Goal: Use online tool/utility: Utilize a website feature to perform a specific function

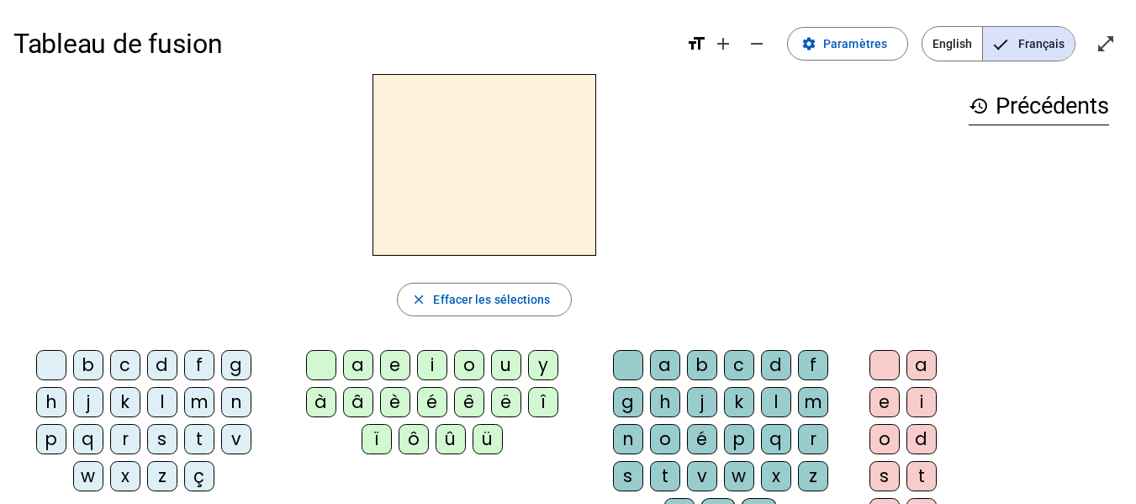
click at [53, 446] on div "p" at bounding box center [51, 439] width 30 height 30
click at [360, 366] on div "a" at bounding box center [358, 365] width 30 height 30
click at [812, 435] on div "r" at bounding box center [813, 439] width 30 height 30
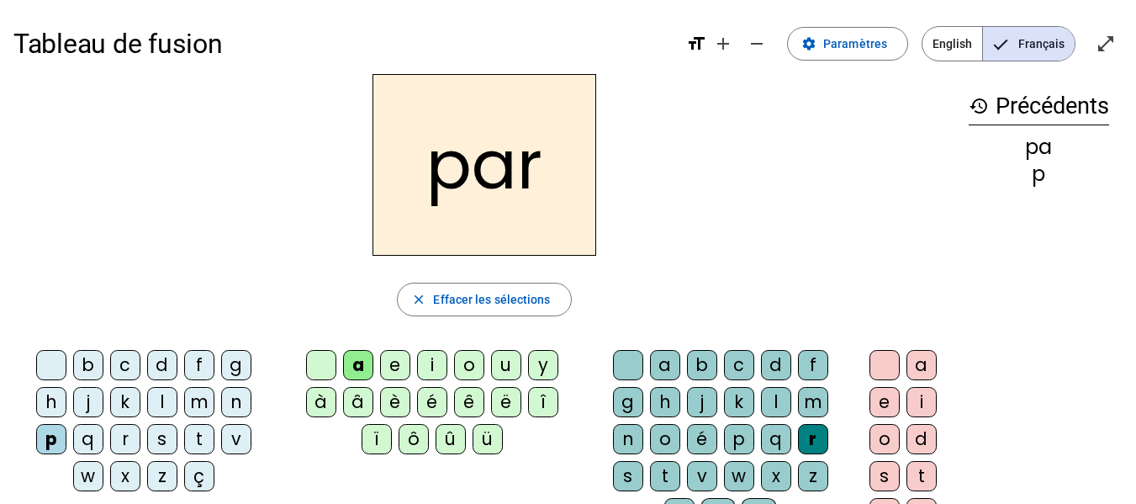
click at [127, 372] on div "c" at bounding box center [125, 365] width 30 height 30
click at [777, 405] on div "l" at bounding box center [776, 402] width 30 height 30
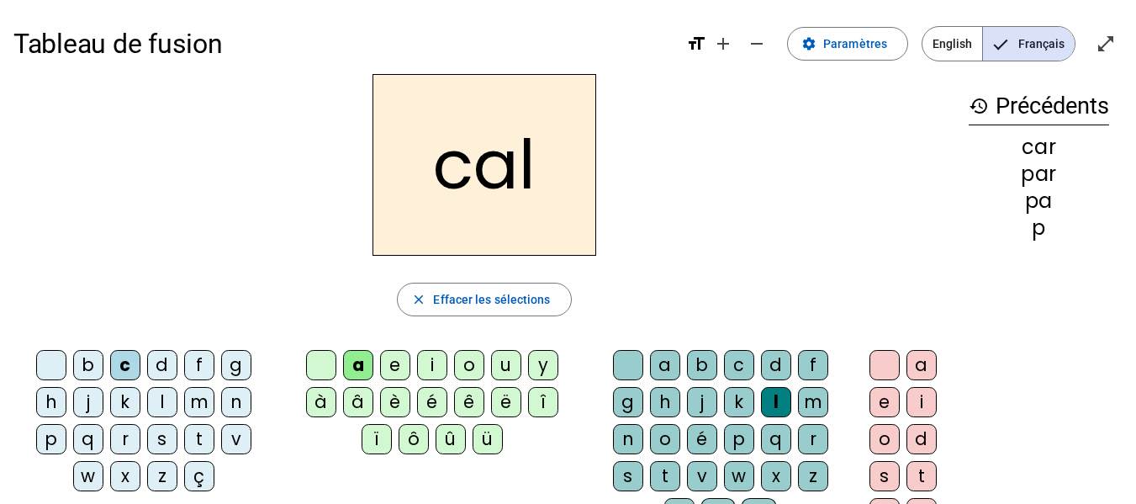
click at [236, 437] on div "v" at bounding box center [236, 439] width 30 height 30
click at [84, 369] on div "b" at bounding box center [88, 365] width 30 height 30
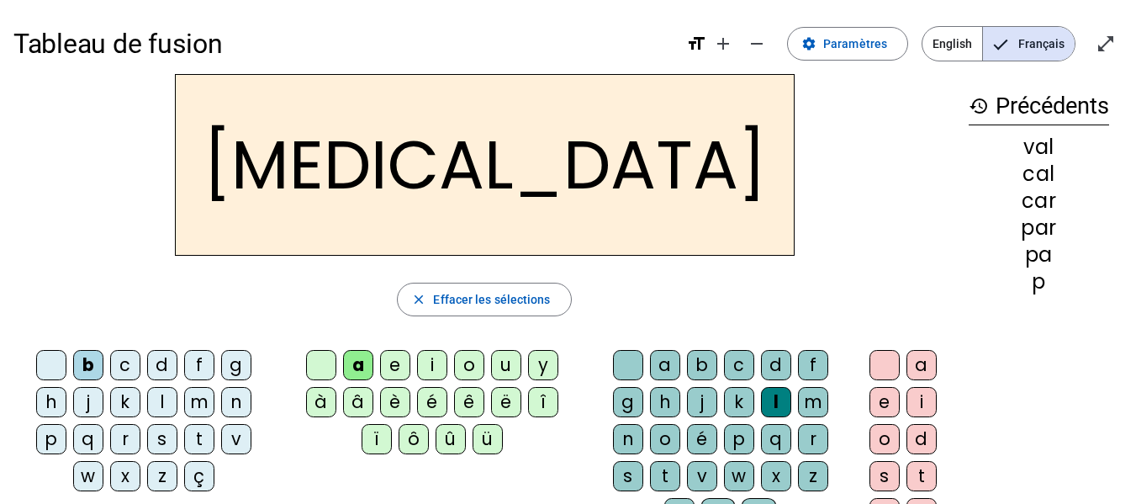
click at [127, 367] on div "c" at bounding box center [125, 365] width 30 height 30
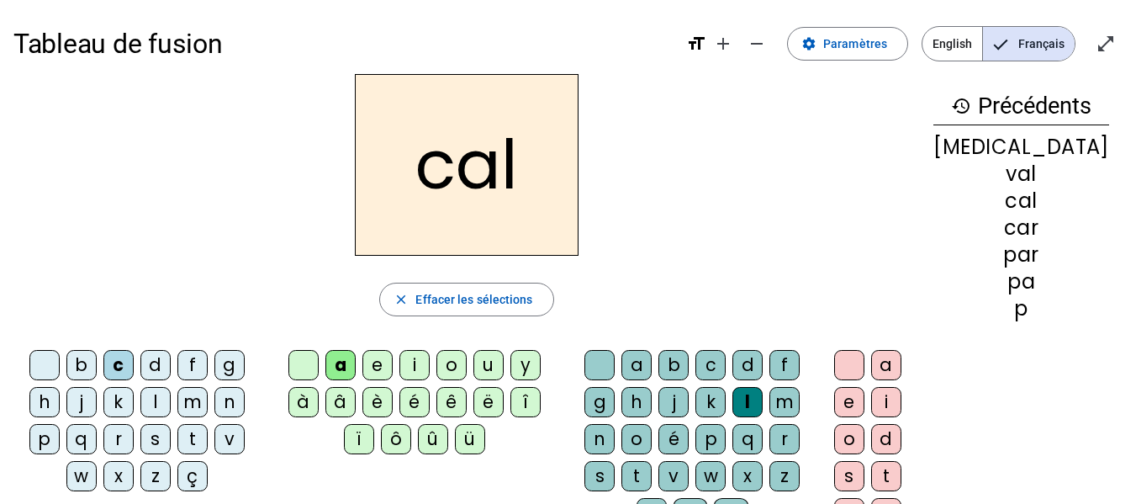
click at [82, 356] on div "b" at bounding box center [81, 365] width 30 height 30
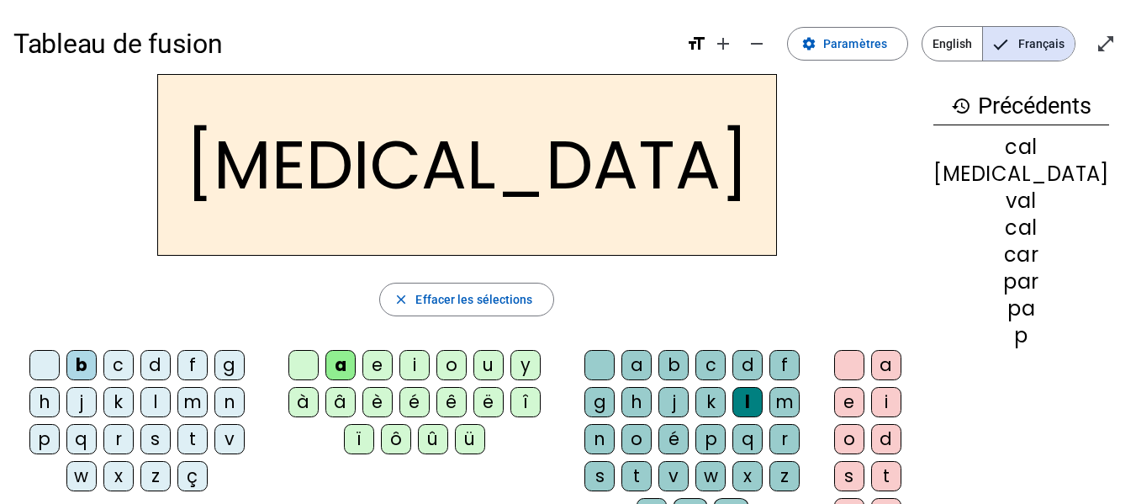
click at [726, 368] on div "c" at bounding box center [711, 365] width 30 height 30
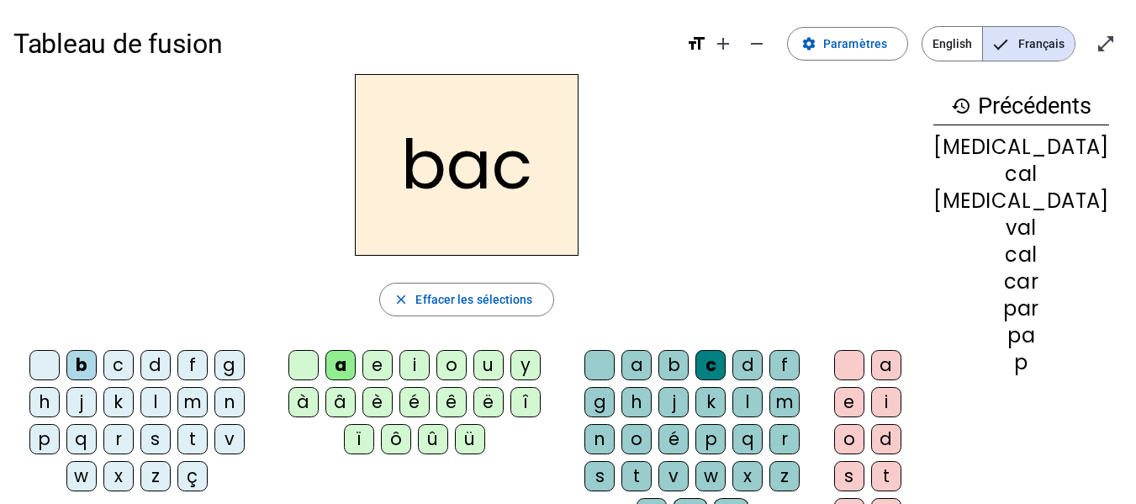
click at [162, 439] on div "s" at bounding box center [155, 439] width 30 height 30
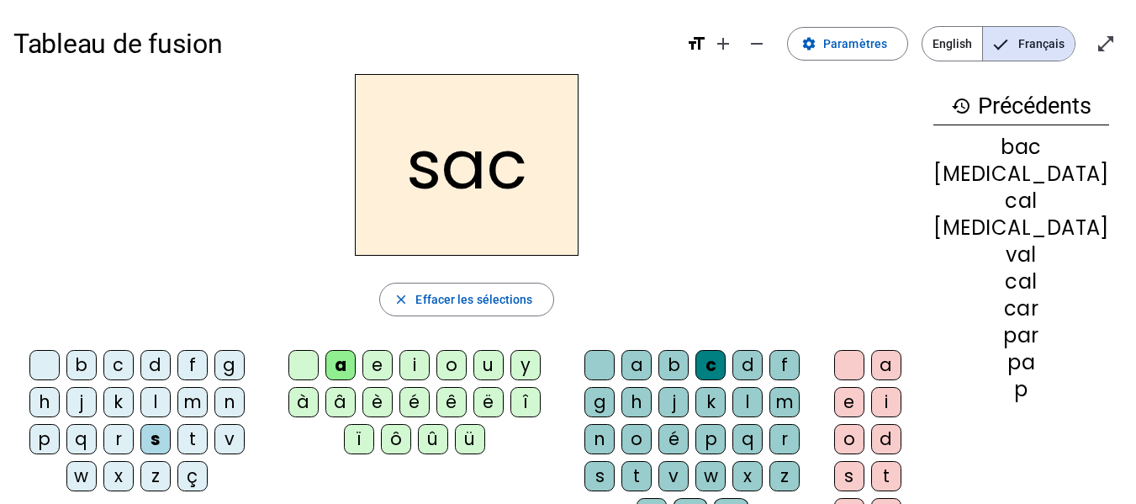
click at [763, 403] on div "l" at bounding box center [748, 402] width 30 height 30
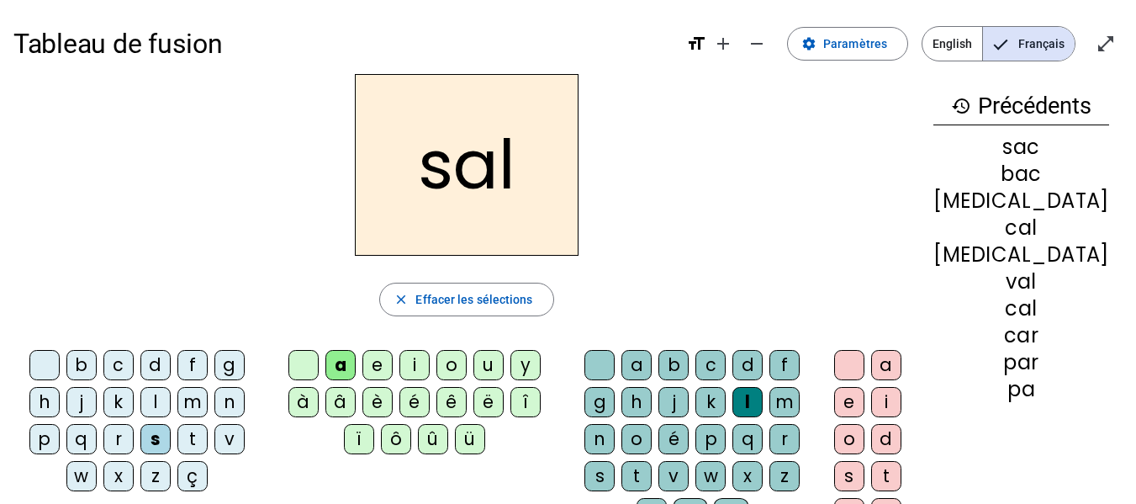
click at [615, 367] on div at bounding box center [600, 365] width 30 height 30
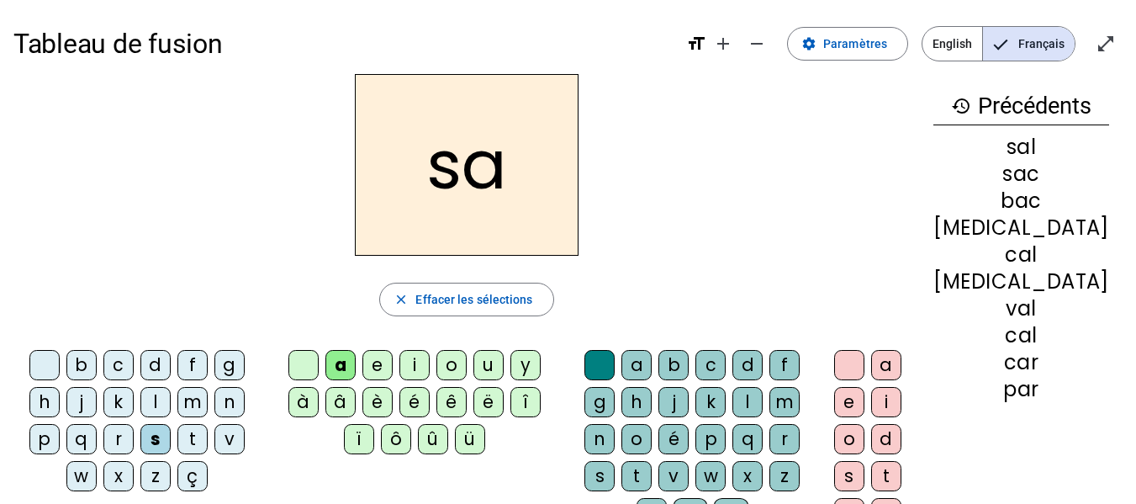
click at [504, 363] on div "u" at bounding box center [489, 365] width 30 height 30
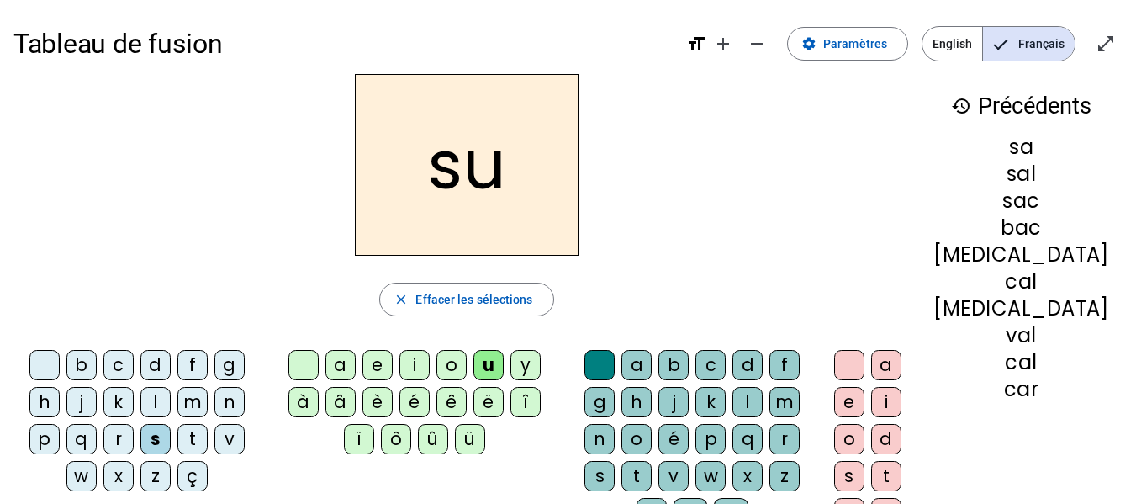
click at [800, 441] on div "r" at bounding box center [785, 439] width 30 height 30
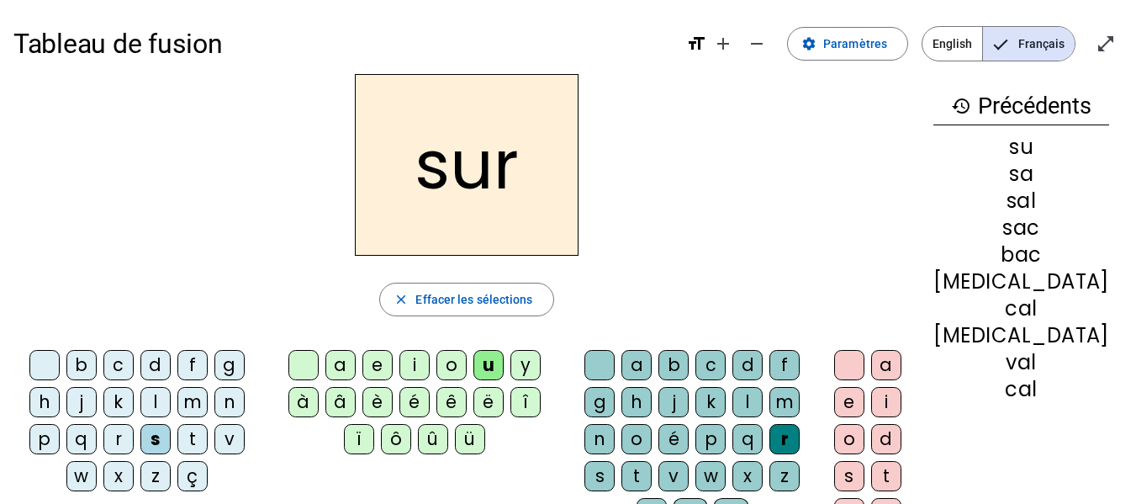
click at [200, 404] on div "m" at bounding box center [192, 402] width 30 height 30
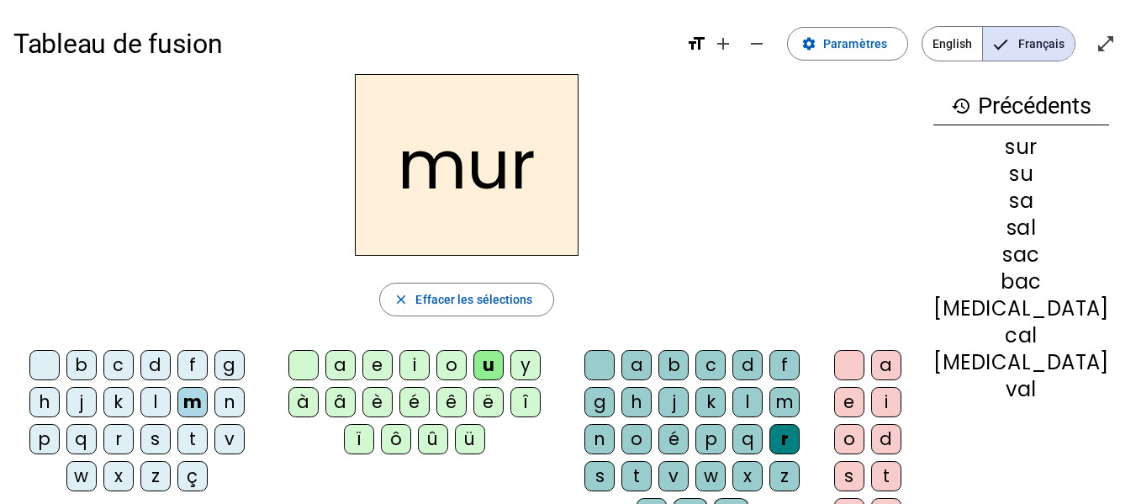
click at [158, 367] on div "d" at bounding box center [155, 365] width 30 height 30
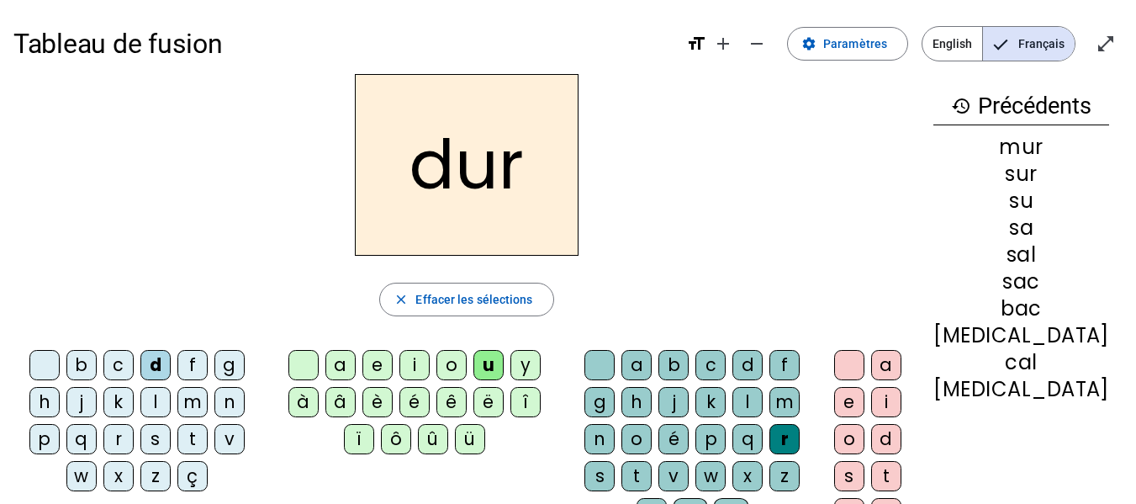
click at [50, 438] on div "p" at bounding box center [44, 439] width 30 height 30
